Goal: Check status: Check status

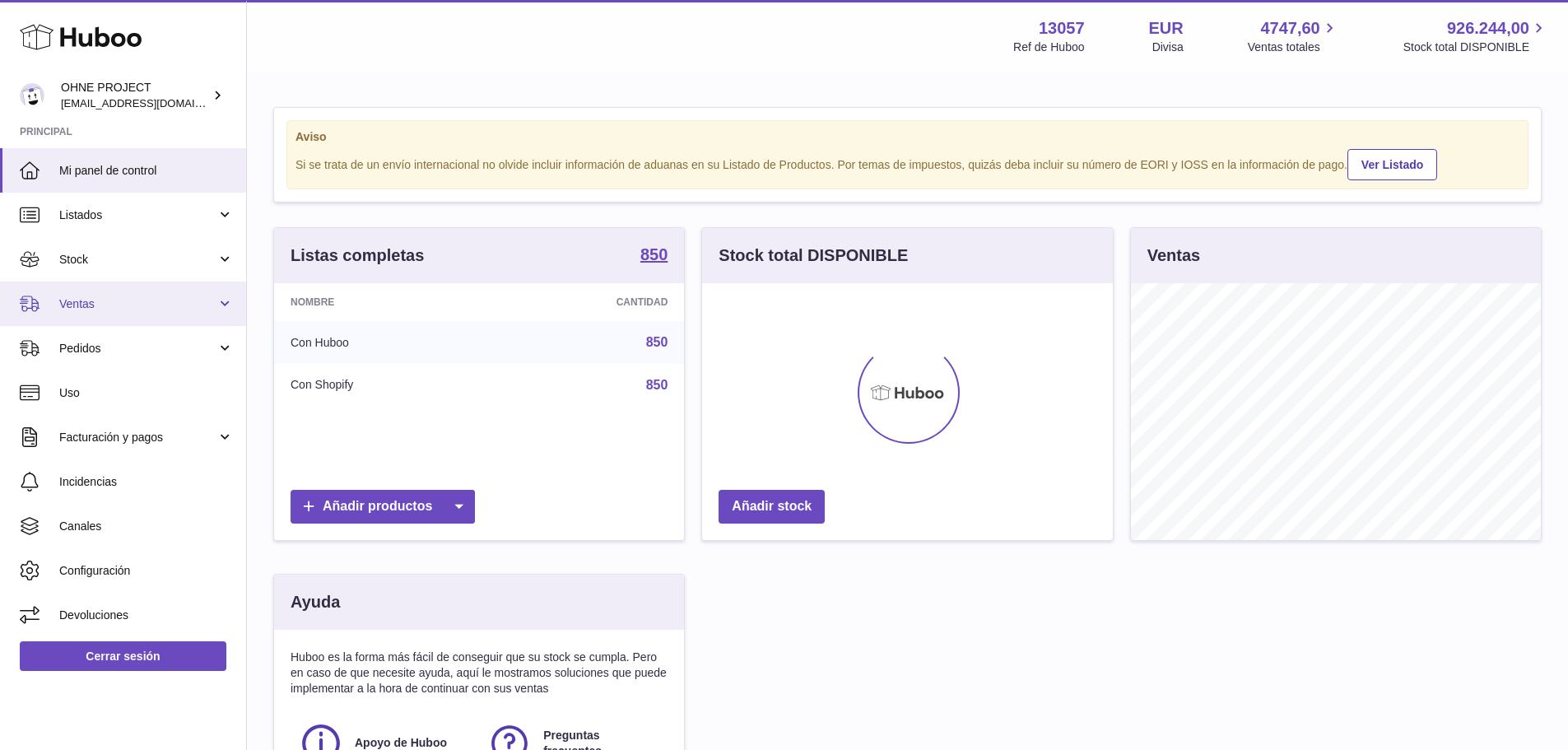
scroll to position [257, 410]
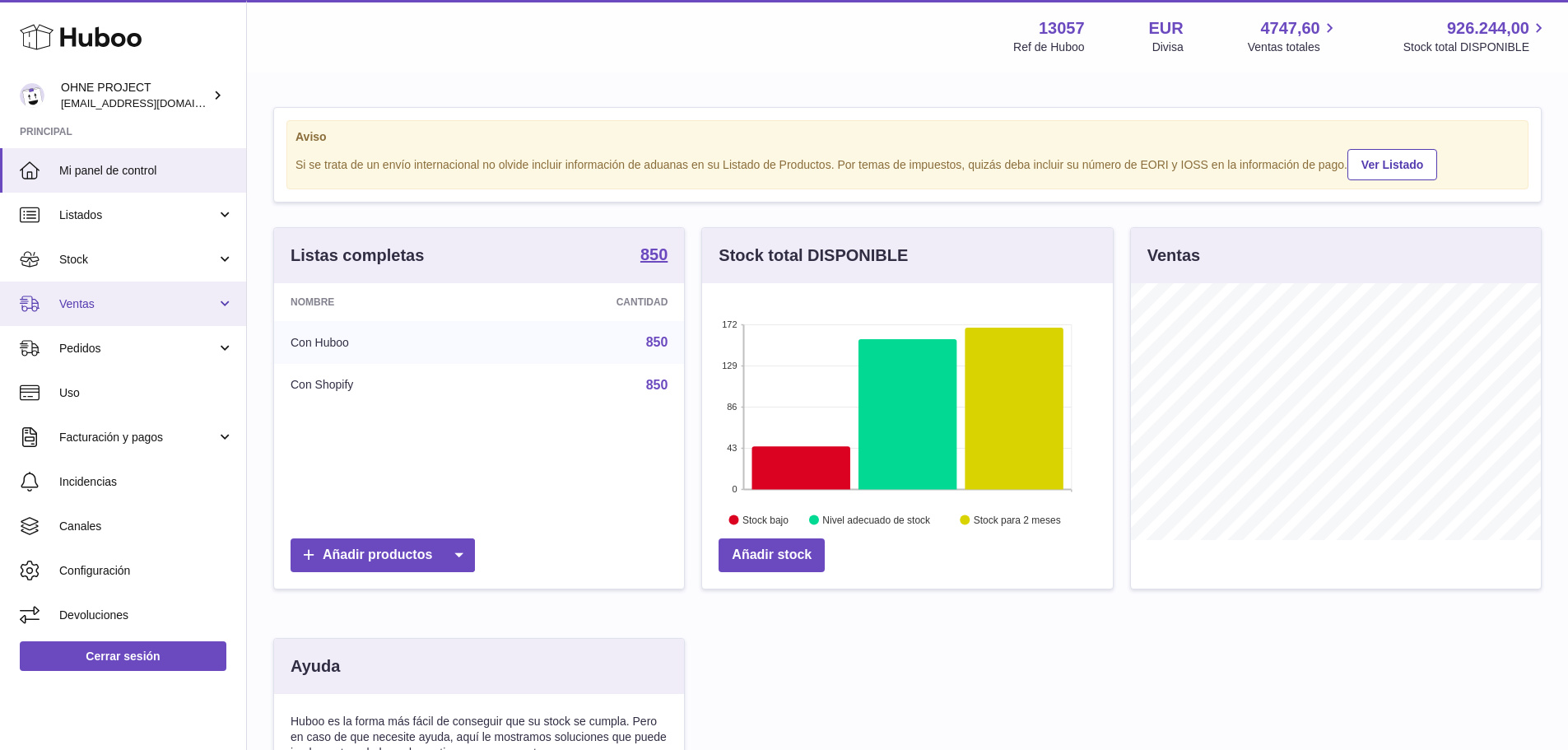
click at [97, 313] on link "Ventas" at bounding box center [123, 303] width 246 height 45
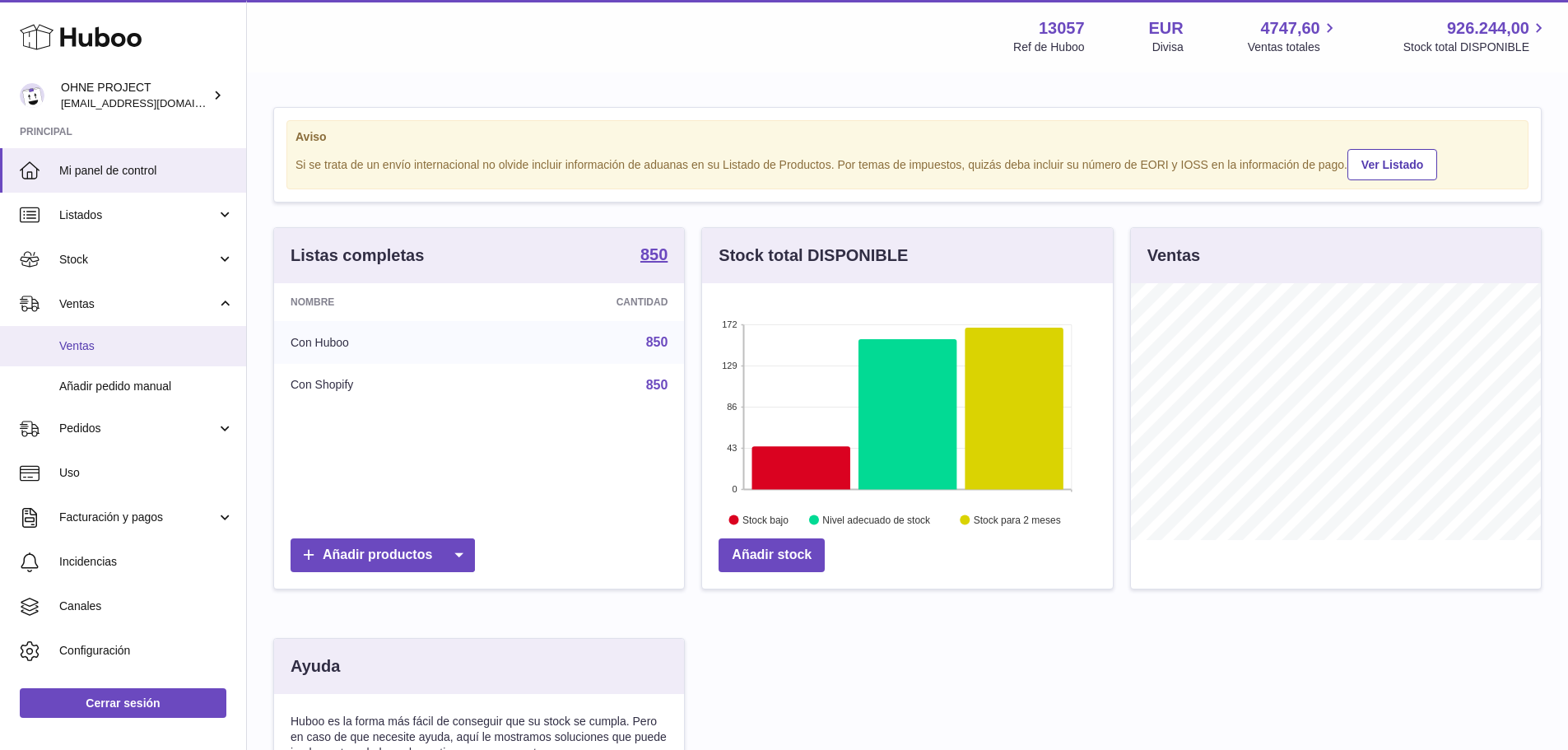
click at [94, 347] on span "Ventas" at bounding box center [146, 345] width 175 height 15
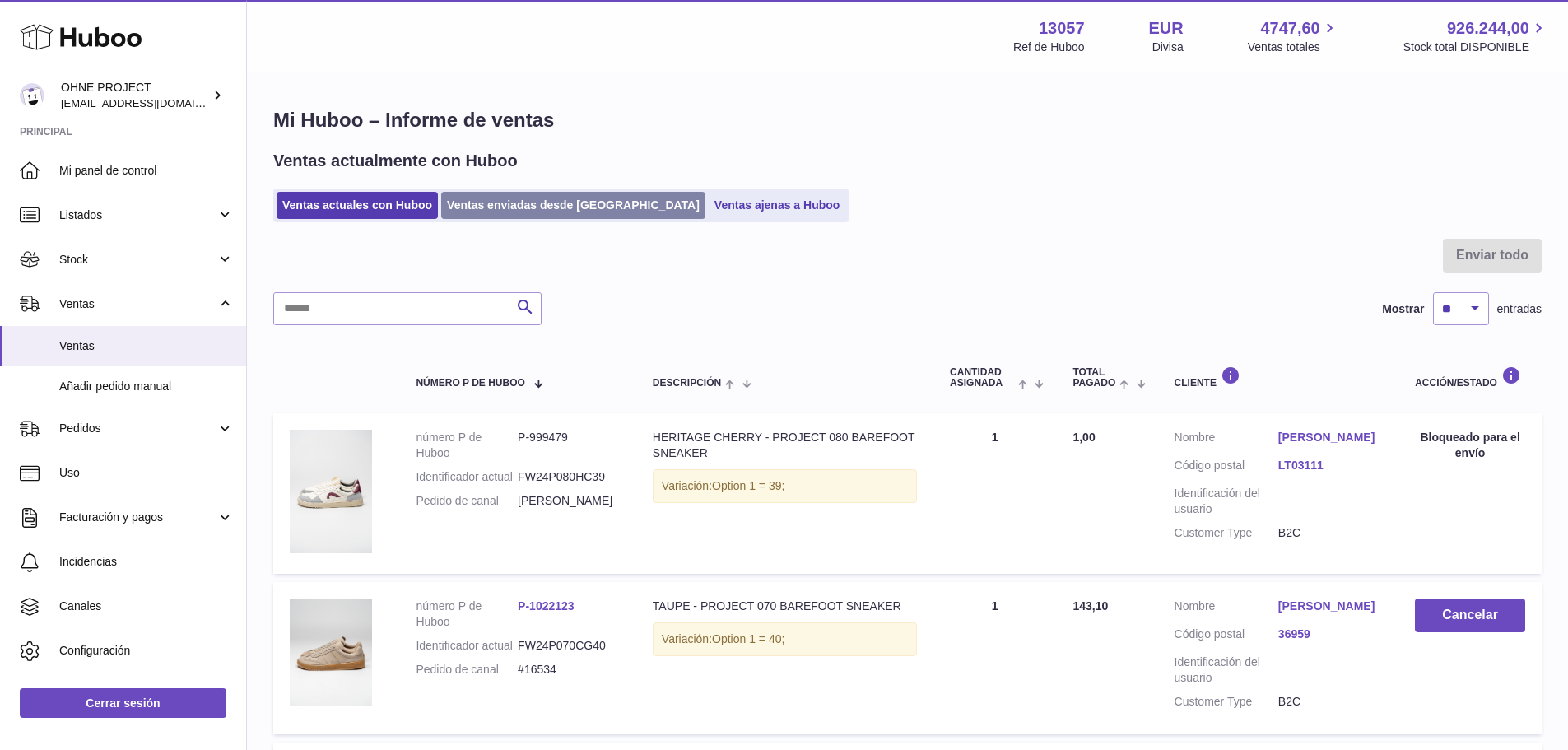
click at [503, 209] on link "Ventas enviadas desde [GEOGRAPHIC_DATA]" at bounding box center [573, 205] width 264 height 27
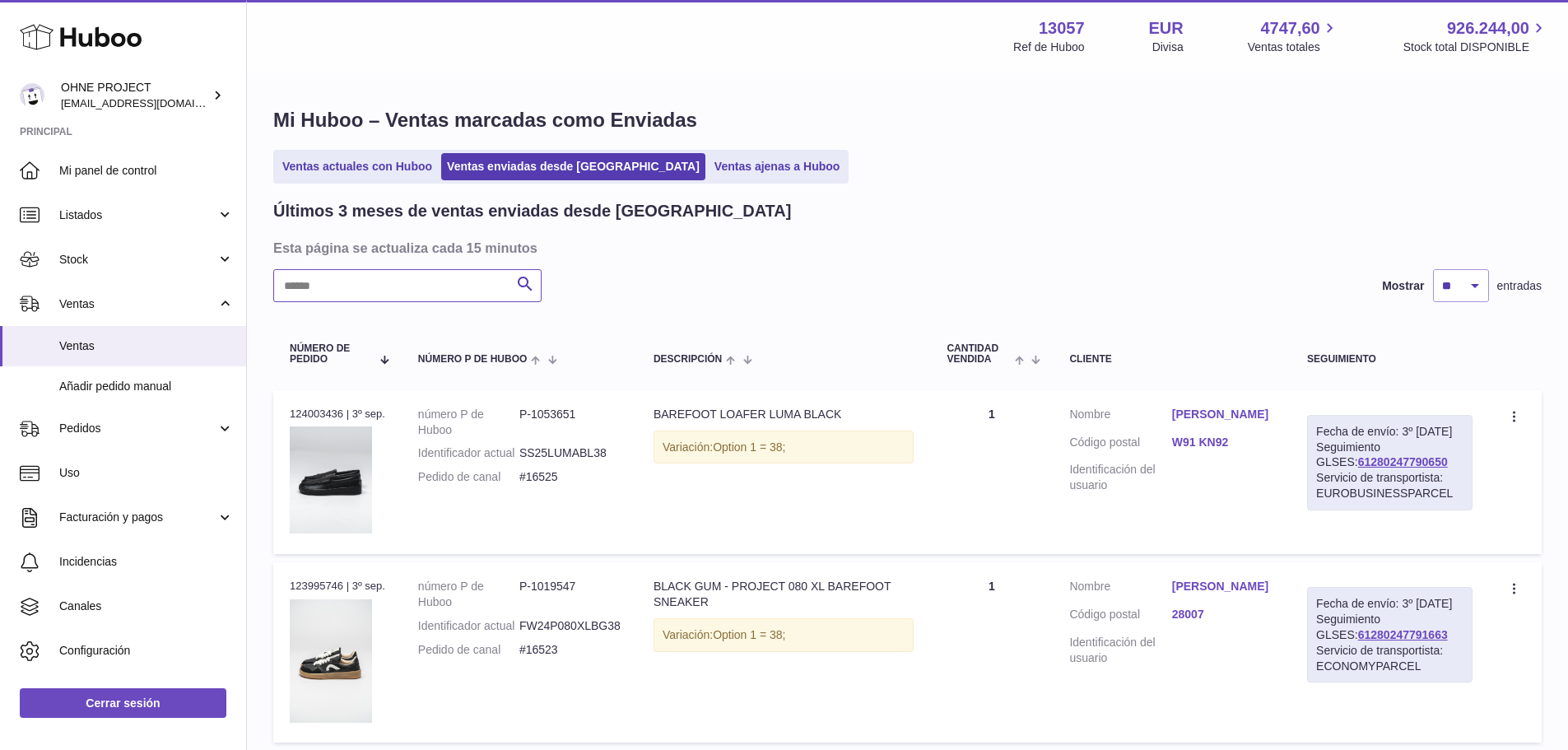
click at [352, 283] on input "text" at bounding box center [407, 285] width 268 height 32
paste input "*****"
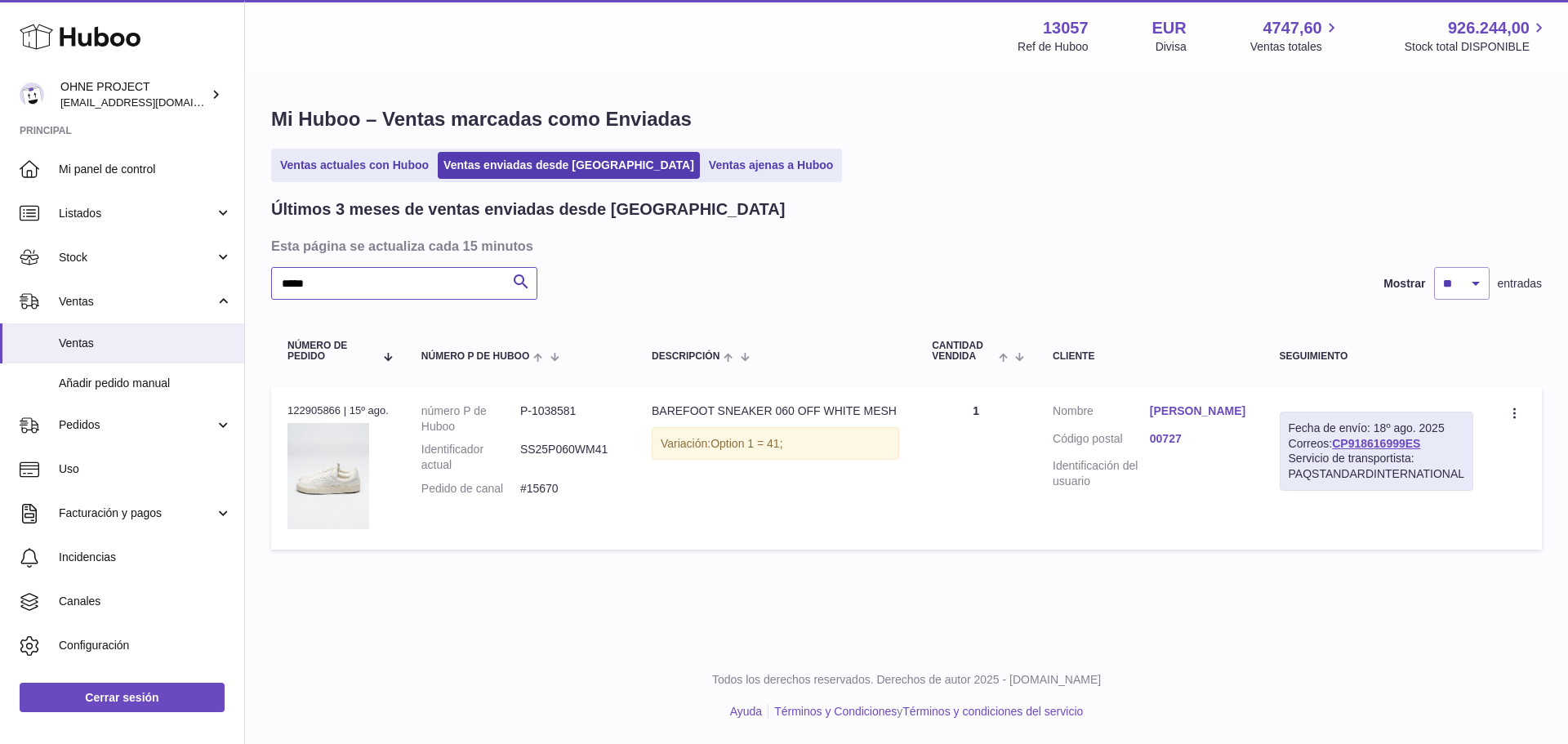
type input "*****"
click at [1174, 410] on link "Kathia Guzman" at bounding box center [1198, 411] width 98 height 15
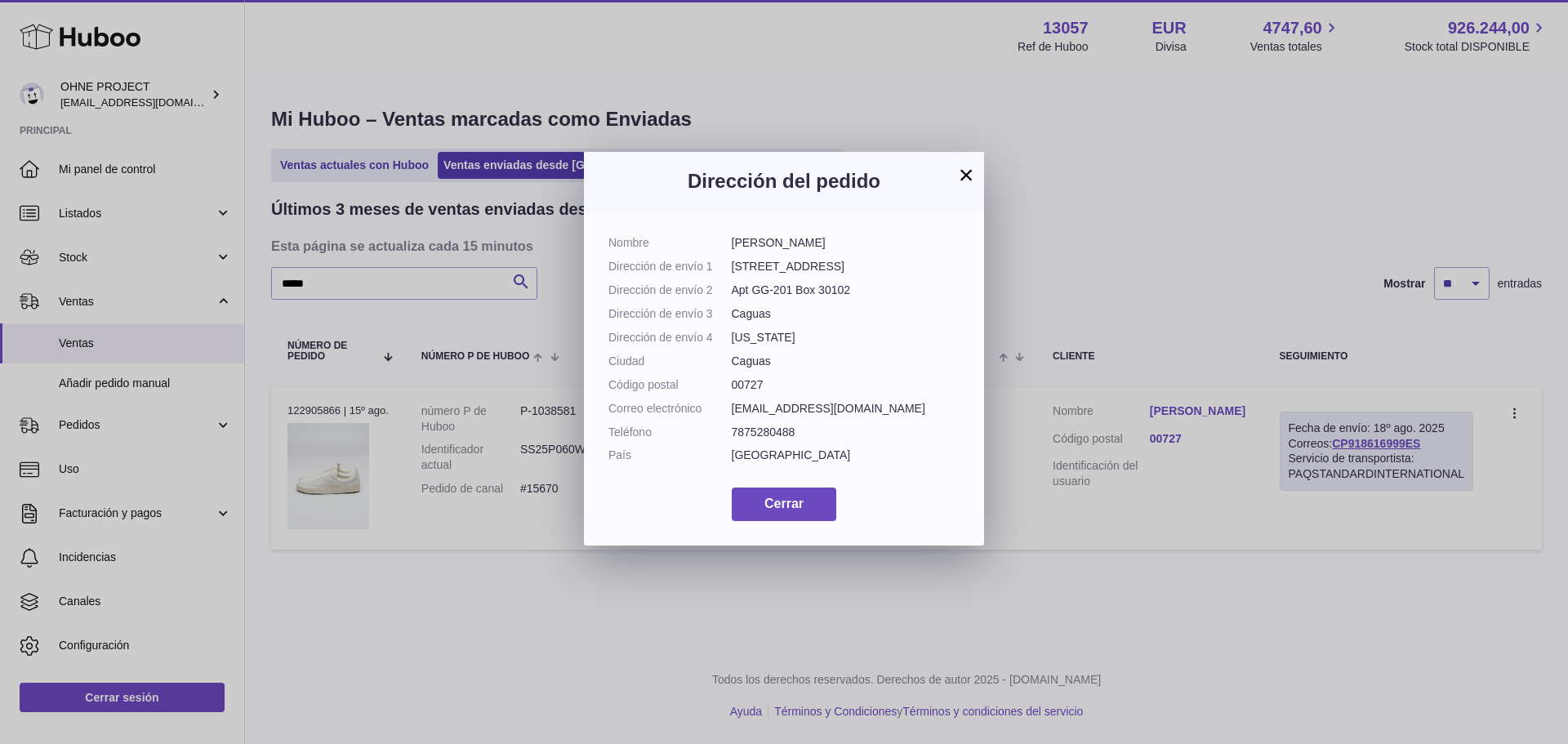
click at [972, 165] on button "×" at bounding box center [966, 174] width 20 height 20
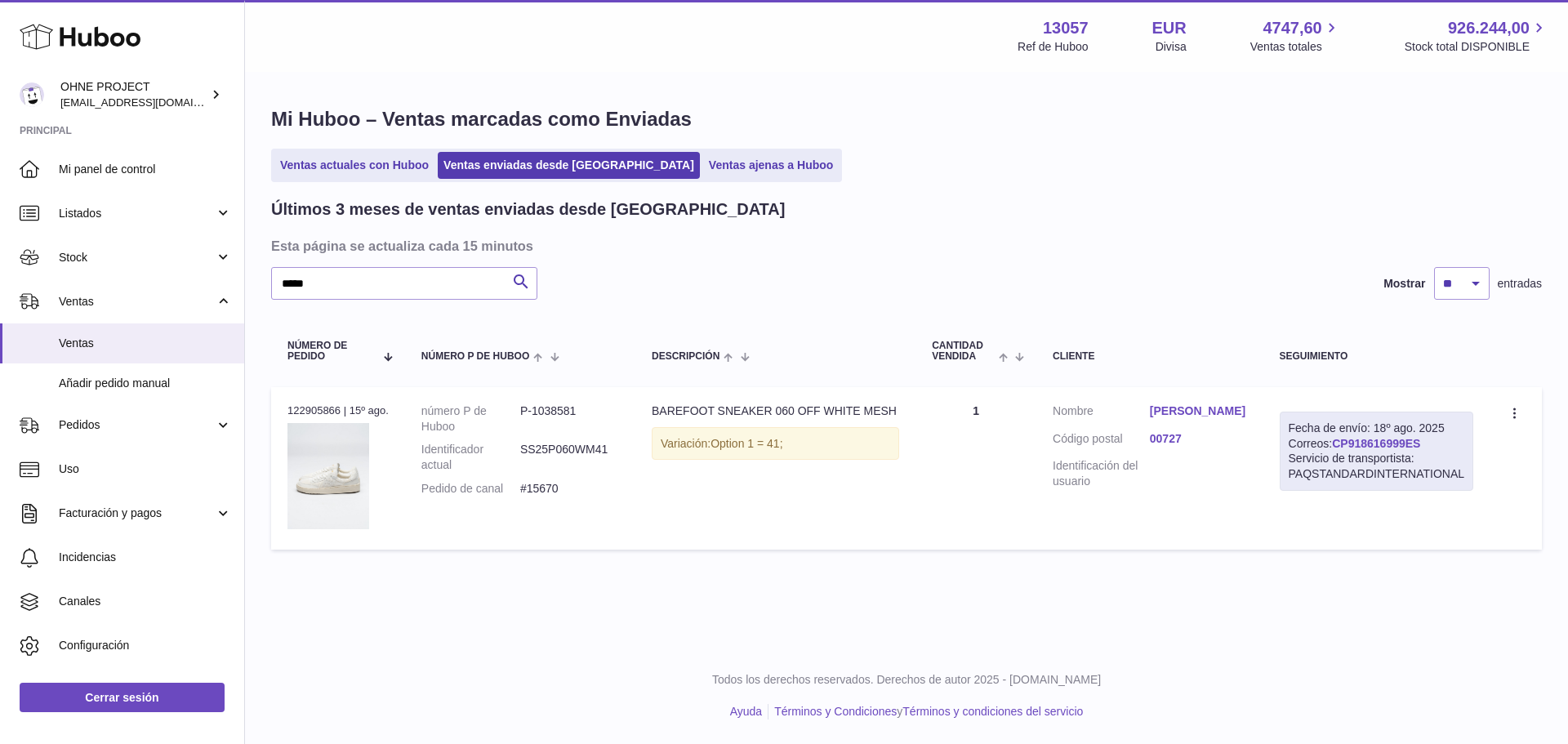
drag, startPoint x: 1439, startPoint y: 440, endPoint x: 1351, endPoint y: 446, distance: 88.2
click at [1351, 446] on div "Fecha de envío: 18º ago. 2025 Correos: CP918616999ES Servicio de transportista:…" at bounding box center [1376, 452] width 193 height 80
copy link "CP918616999ES"
